Goal: Information Seeking & Learning: Find specific fact

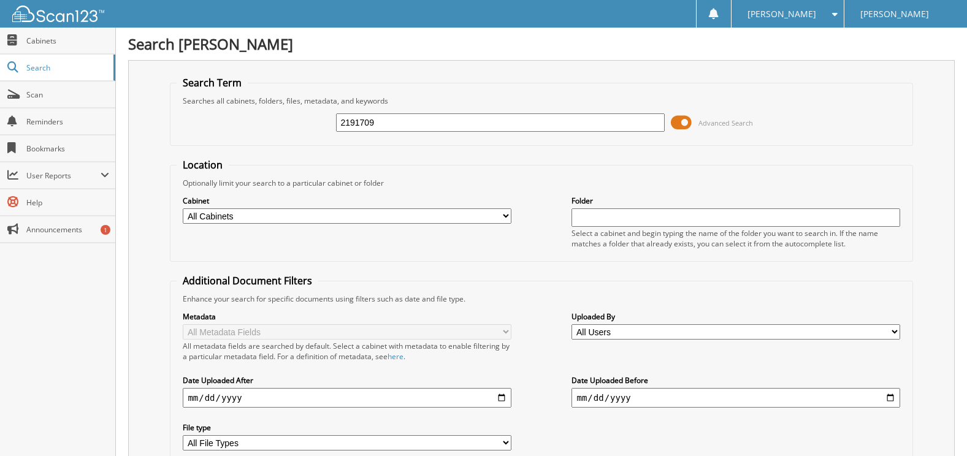
type input "2191709"
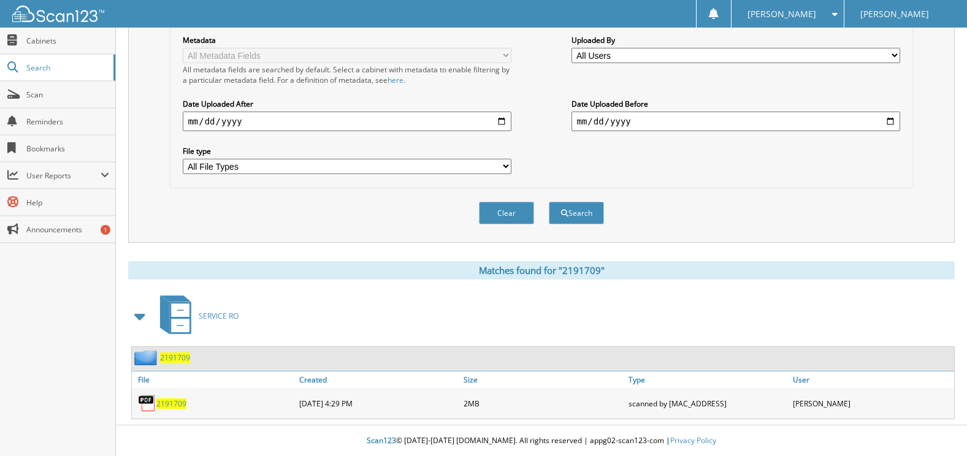
click at [169, 407] on span "2191709" at bounding box center [171, 404] width 30 height 10
